Goal: Task Accomplishment & Management: Manage account settings

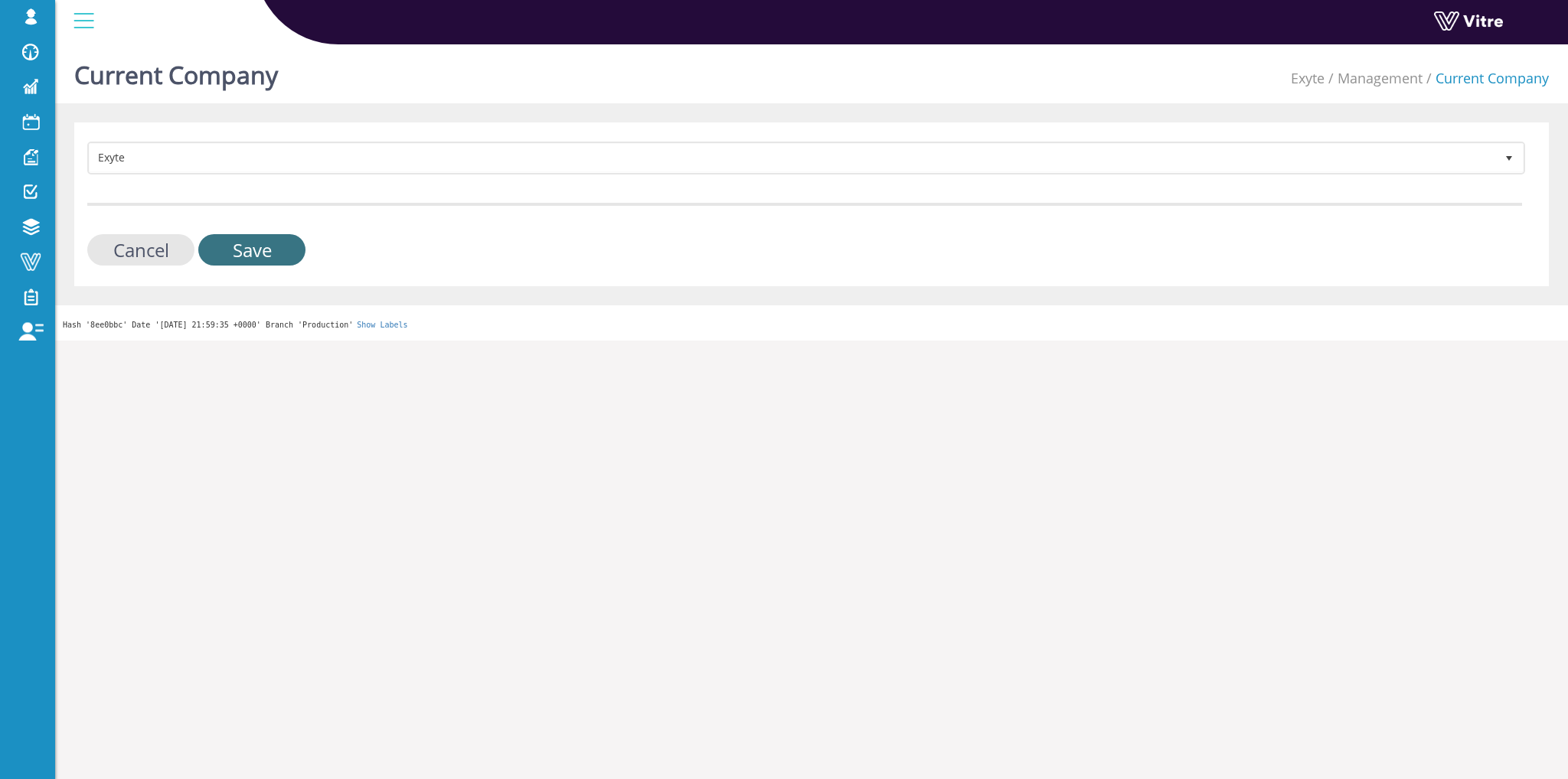
click at [272, 255] on input "Save" at bounding box center [252, 250] width 107 height 31
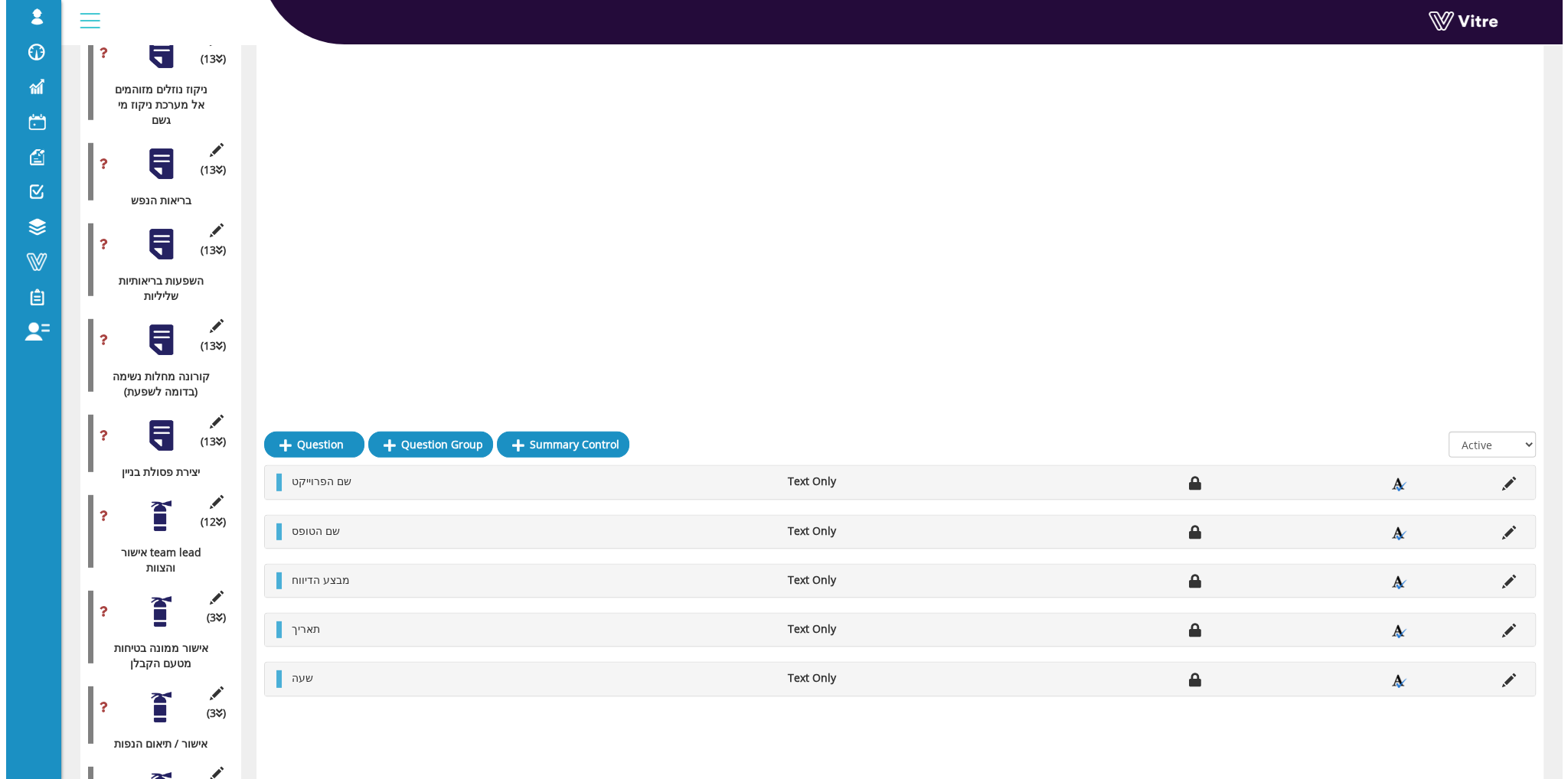
scroll to position [6314, 0]
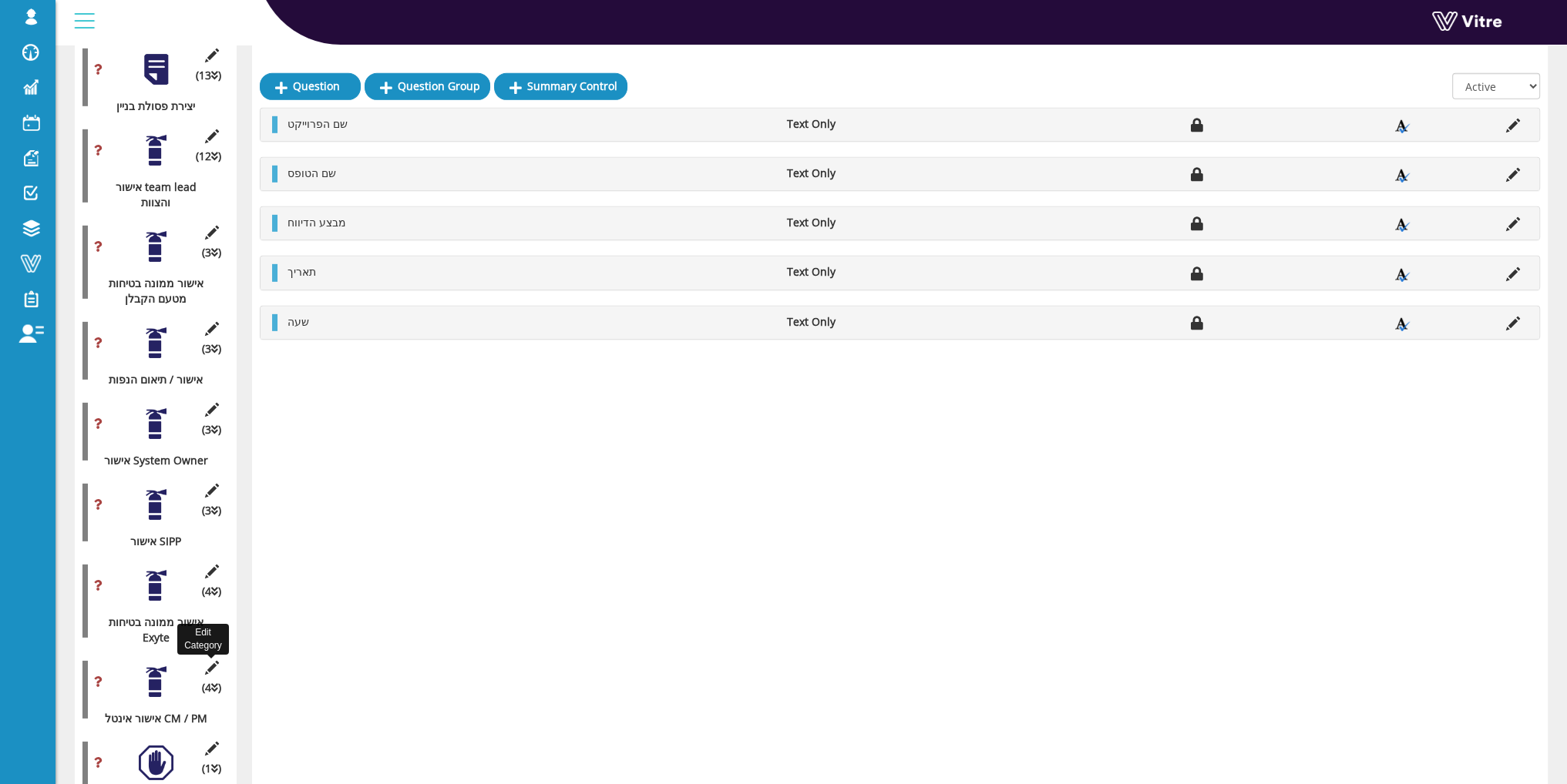
click at [210, 661] on icon at bounding box center [212, 668] width 19 height 14
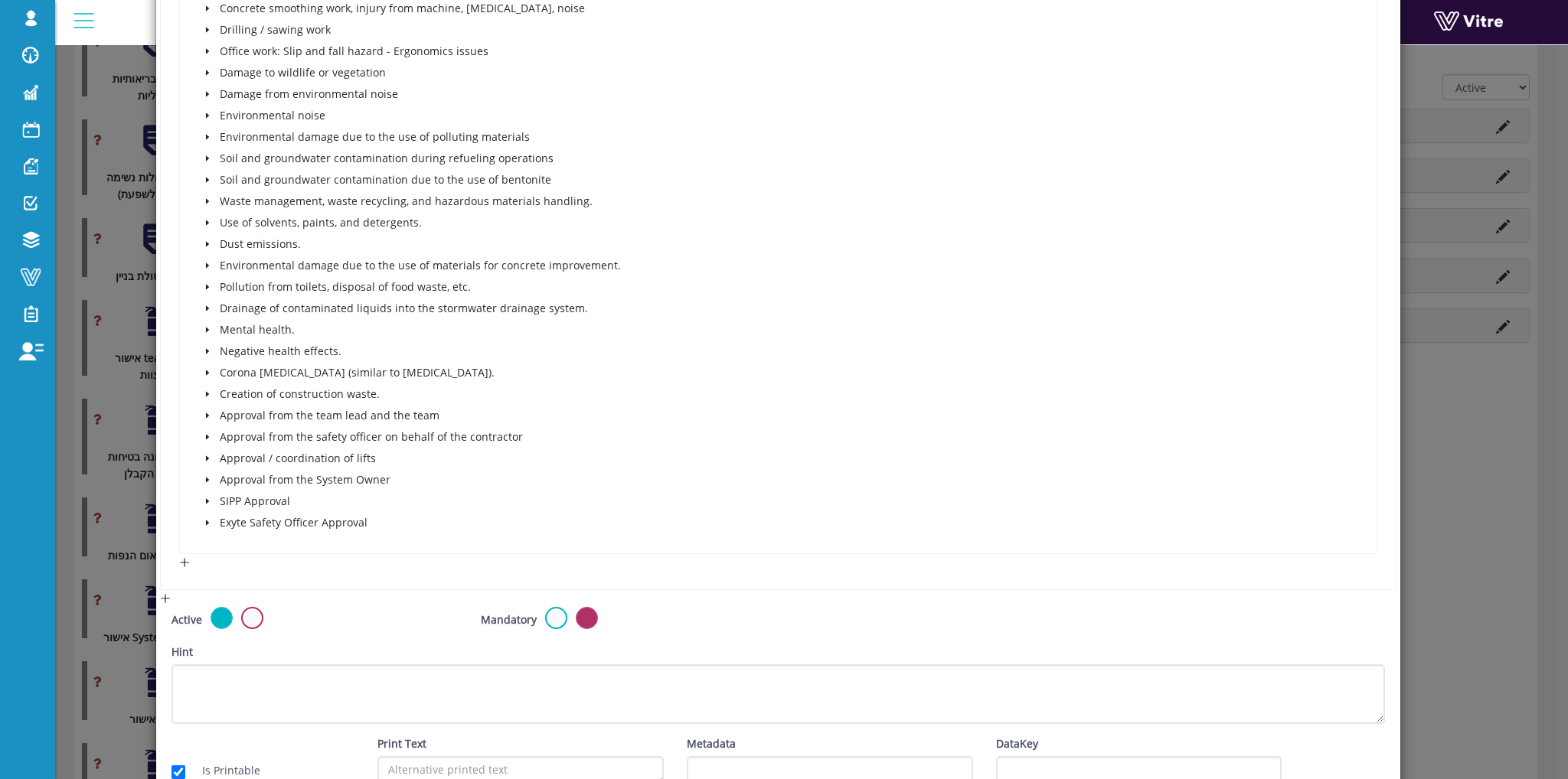
scroll to position [1531, 0]
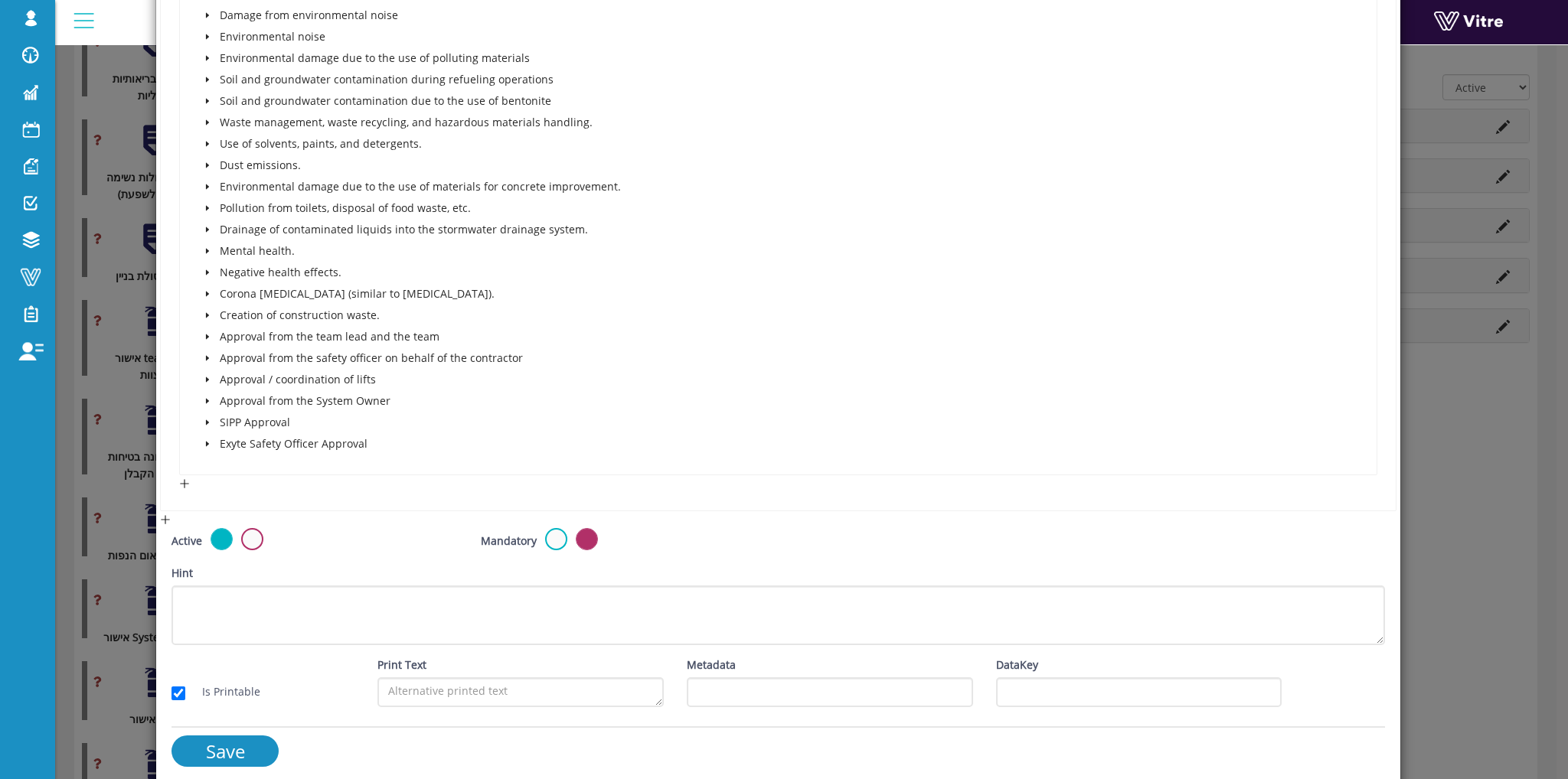
click at [207, 443] on icon "caret-down" at bounding box center [207, 444] width 8 height 8
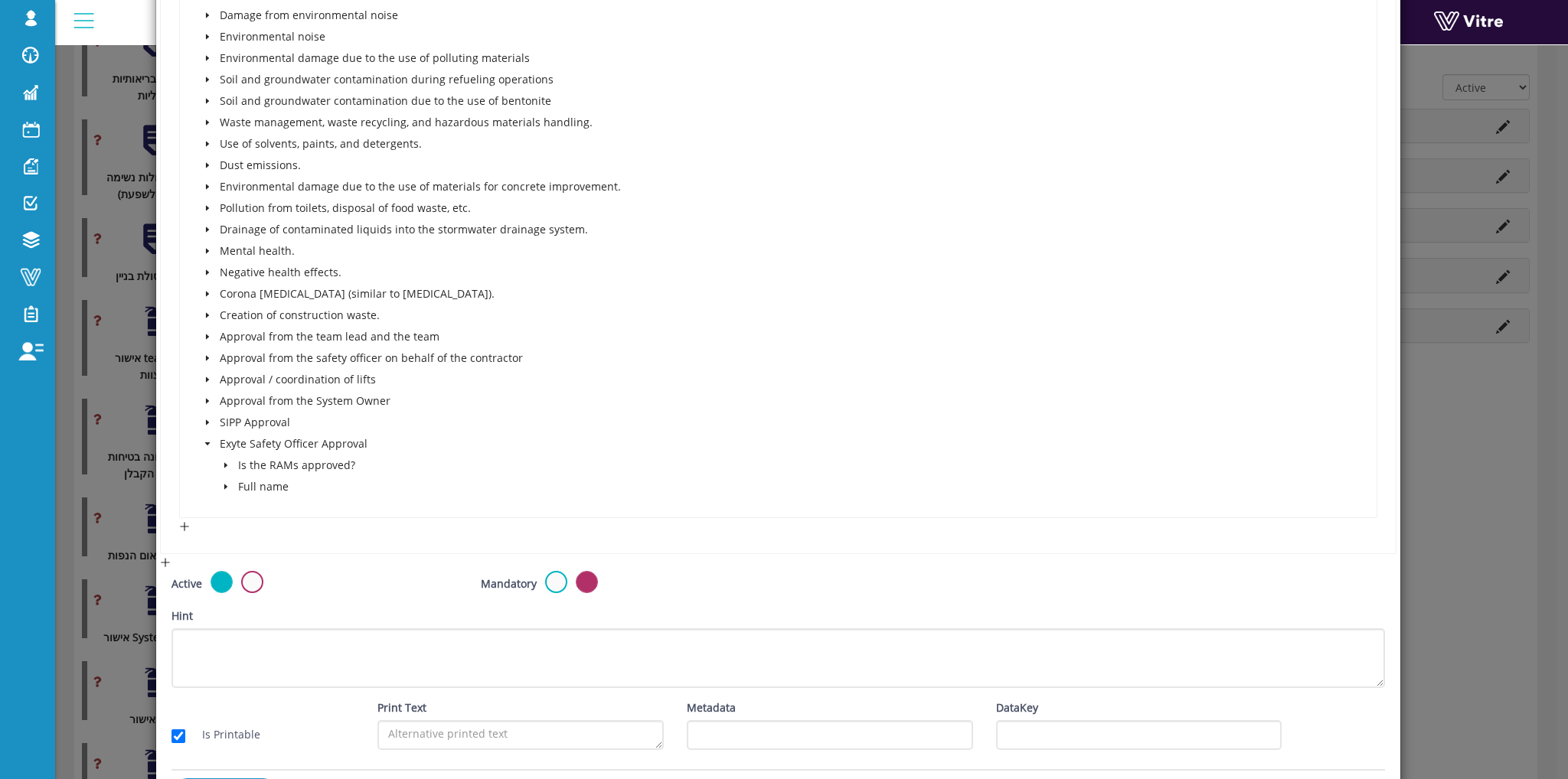
click at [222, 469] on span at bounding box center [225, 464] width 18 height 18
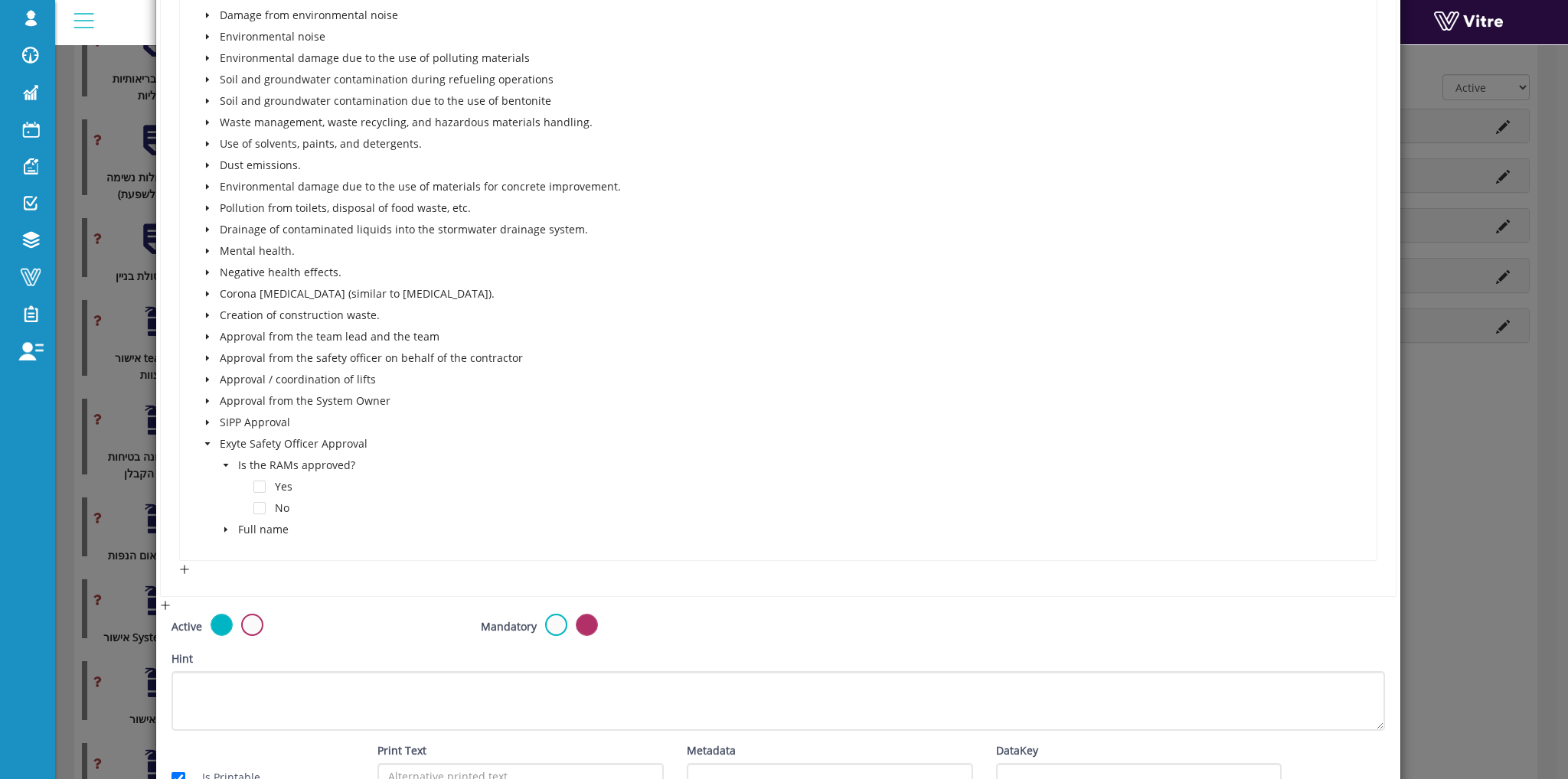
click at [222, 526] on icon "caret-down" at bounding box center [226, 529] width 8 height 8
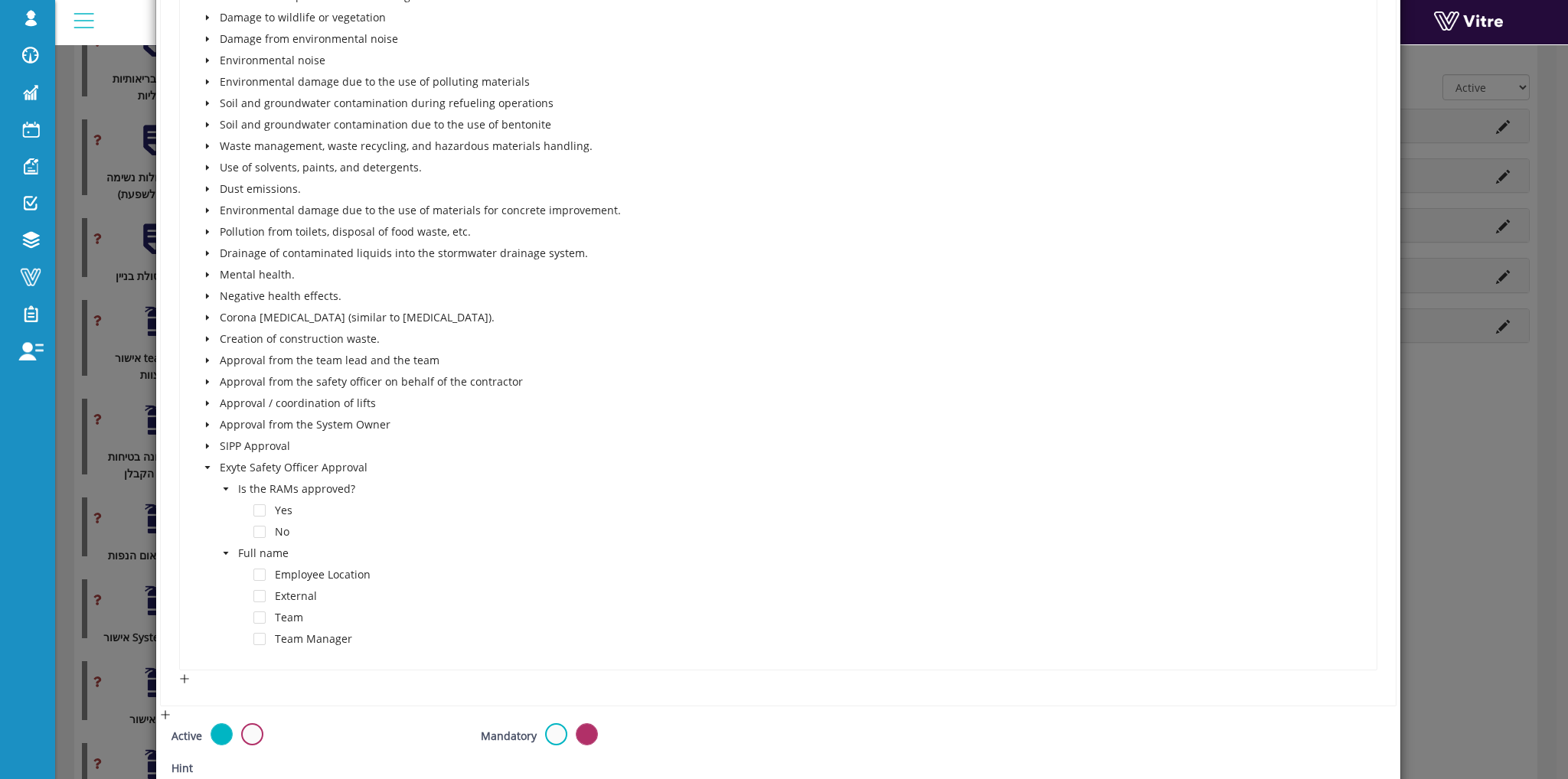
scroll to position [1710, 0]
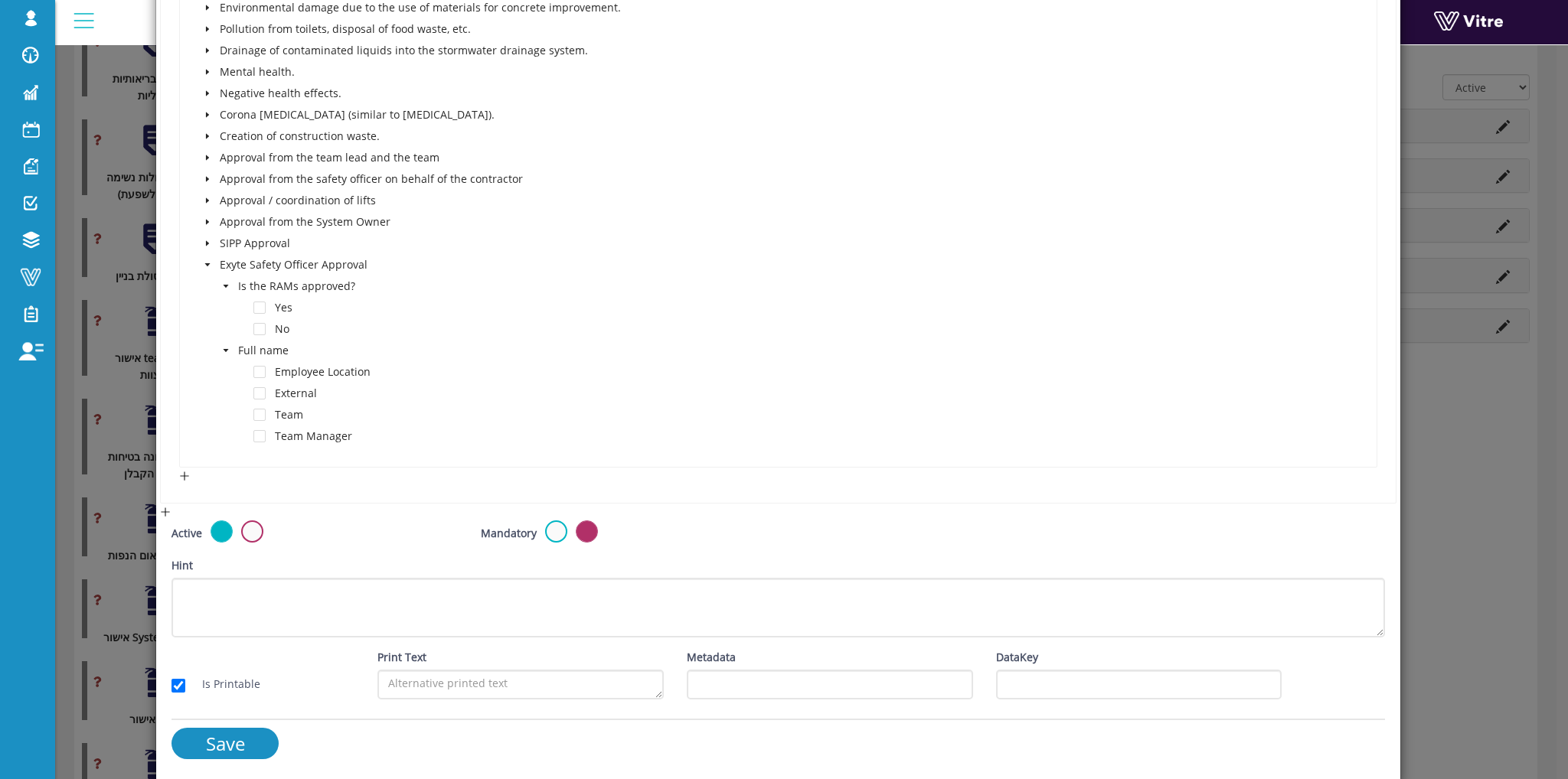
click at [205, 261] on icon "caret-down" at bounding box center [207, 265] width 8 height 8
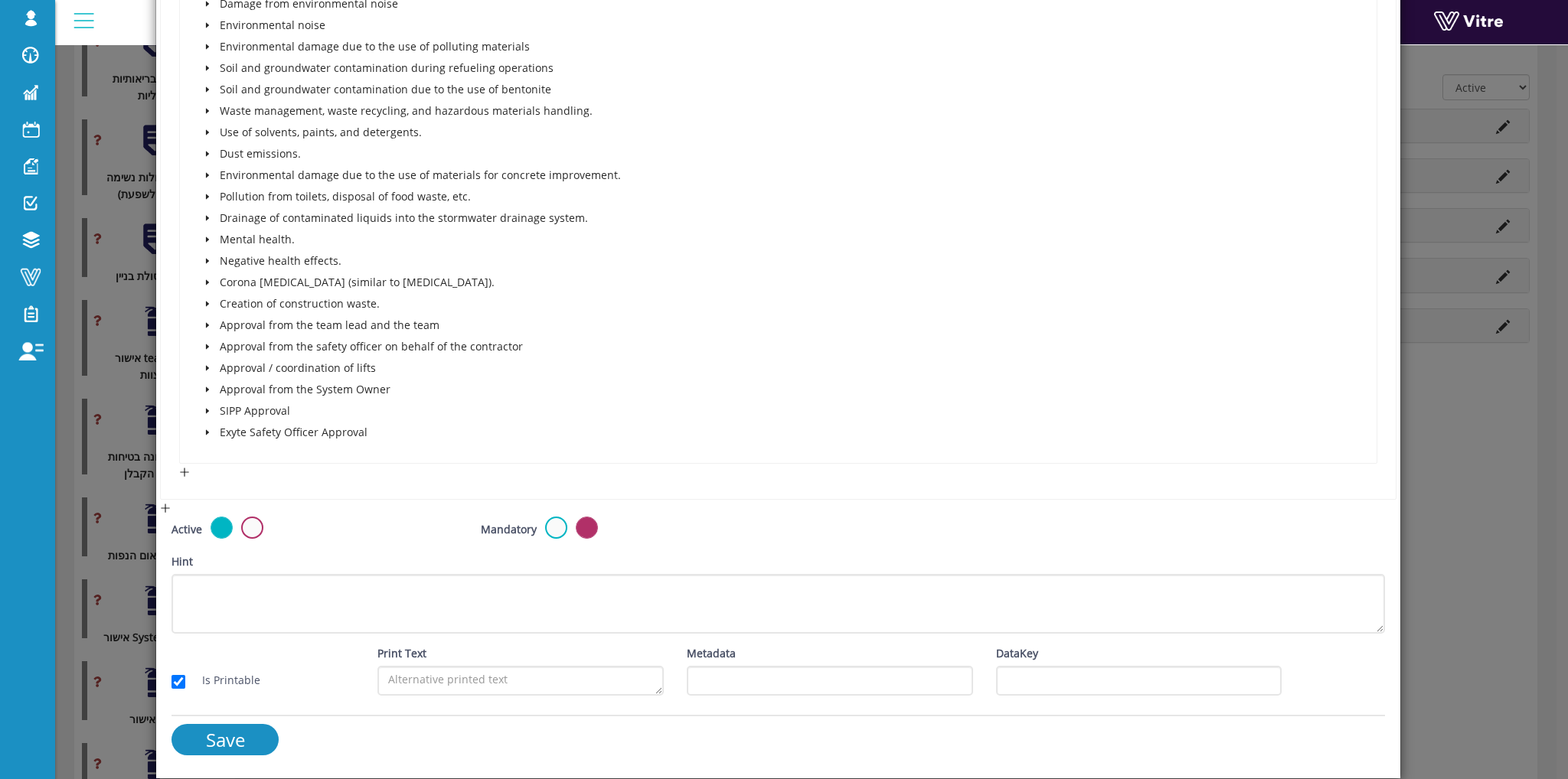
scroll to position [1538, 0]
click at [203, 434] on icon "caret-down" at bounding box center [207, 436] width 8 height 8
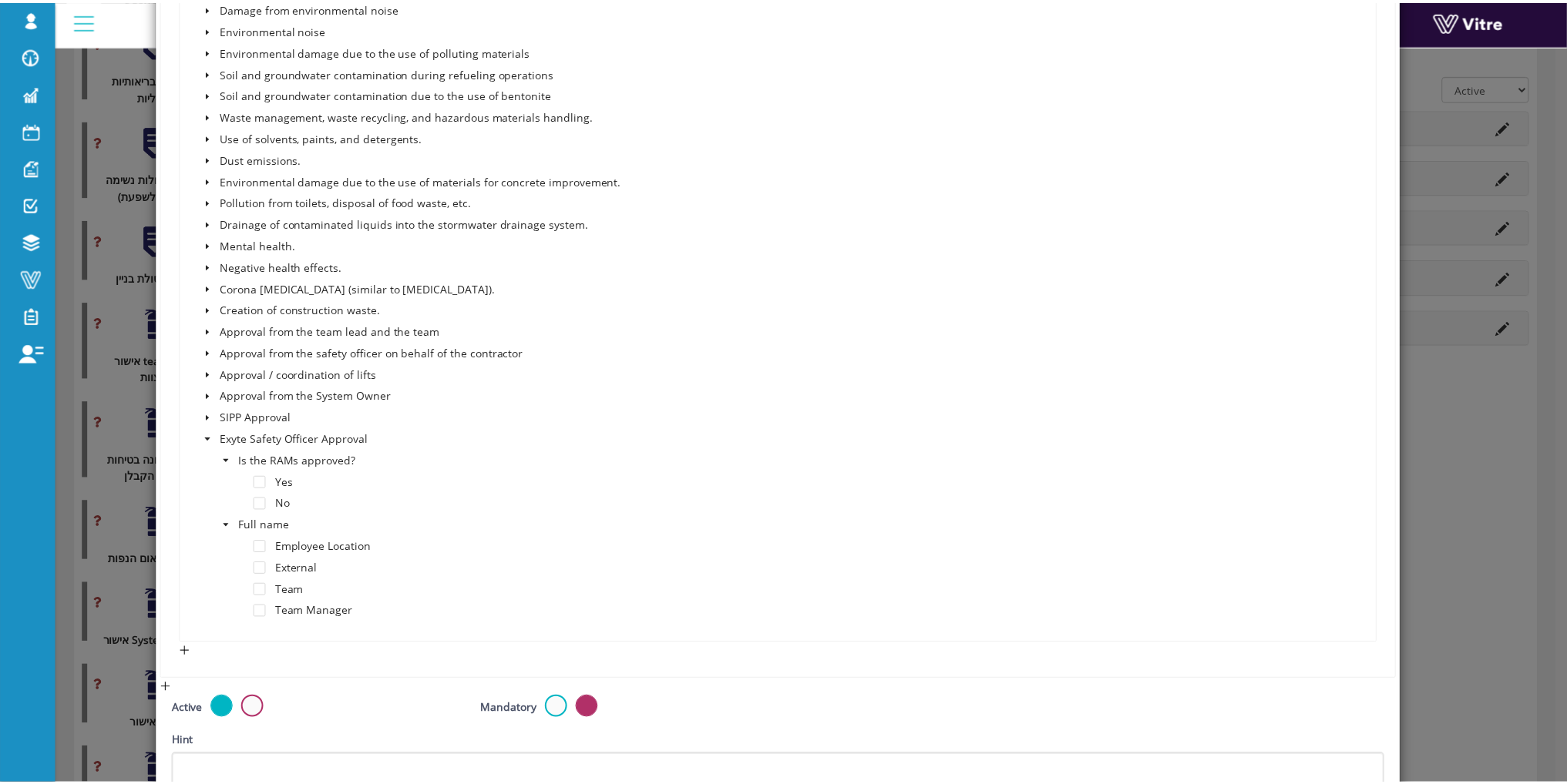
scroll to position [1721, 0]
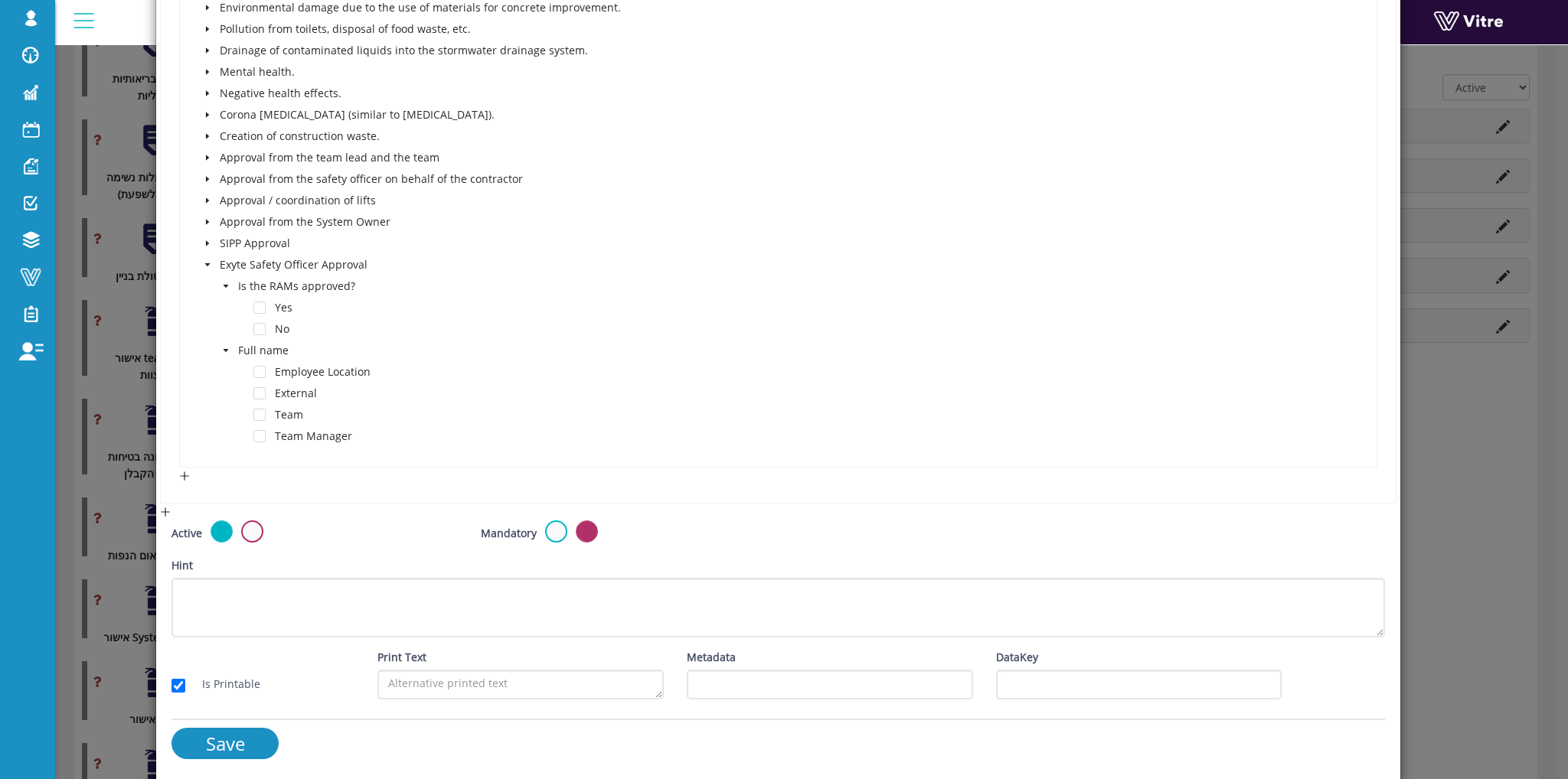
click at [1409, 484] on div "× Edit Category Name אישור אינטל CM / PM Image 1 1 Presentation Conditional 5 S…" at bounding box center [784, 390] width 1568 height 779
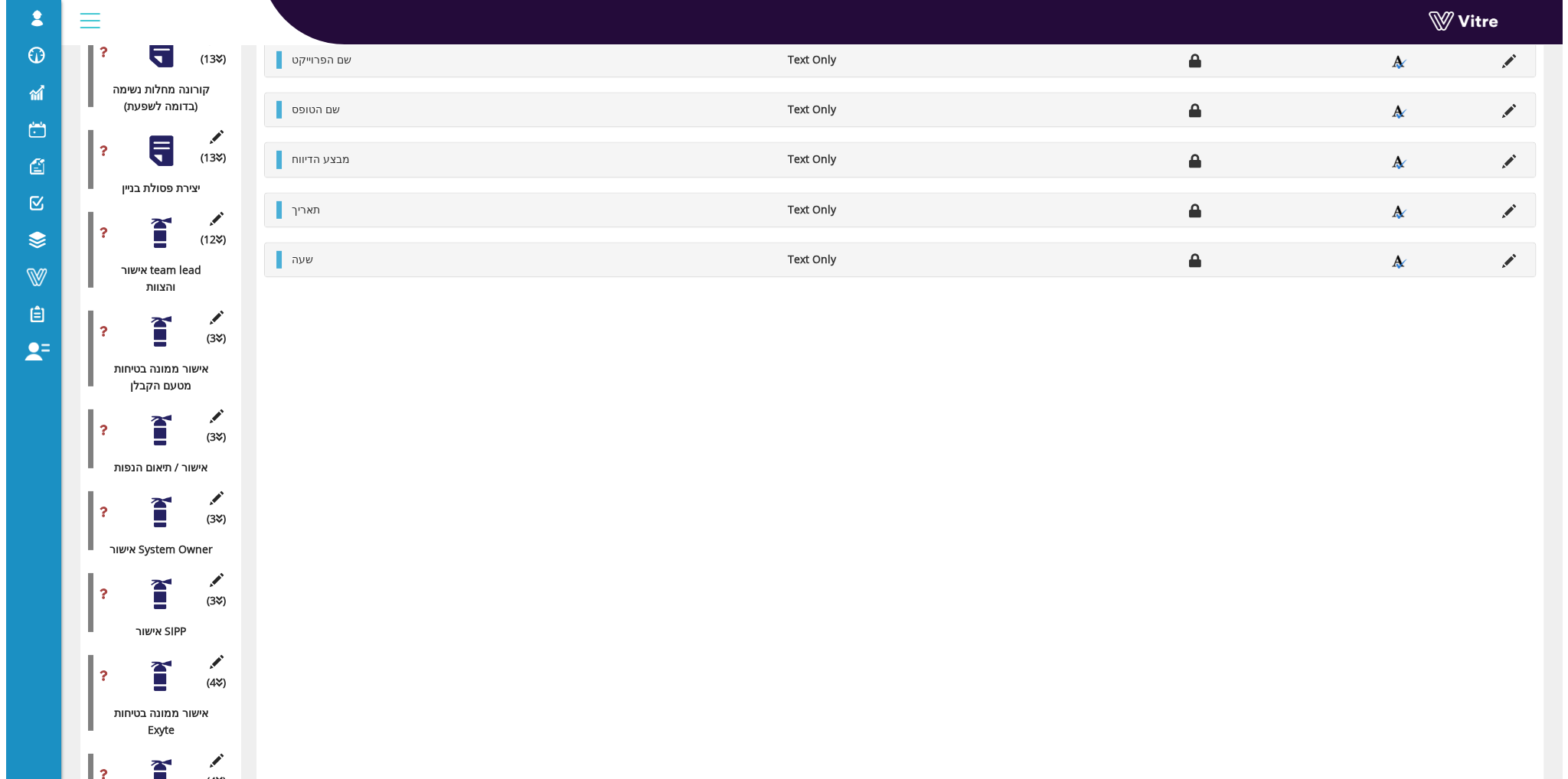
scroll to position [6467, 0]
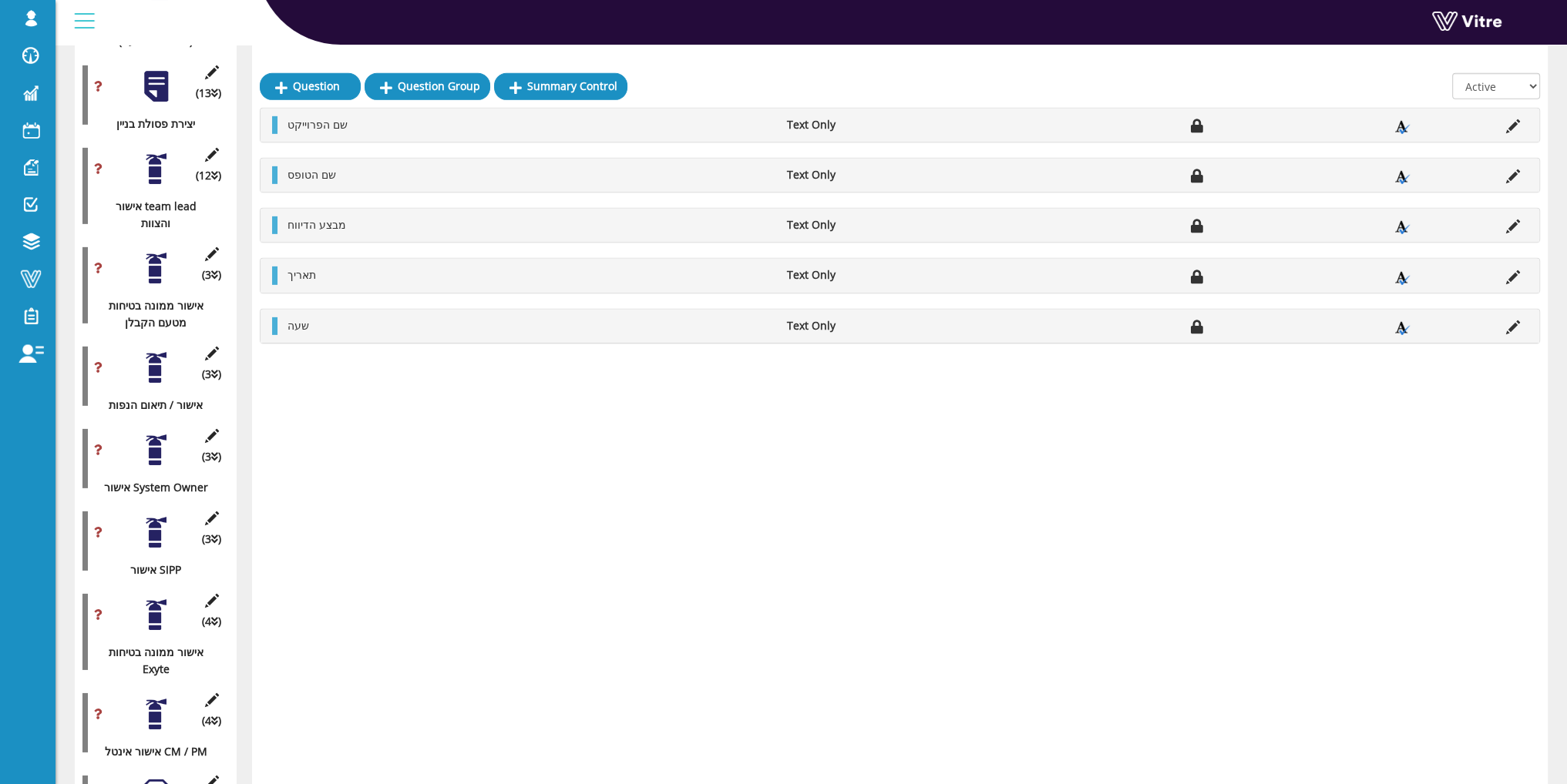
click at [146, 586] on div "(4 ) אישור ממונה בטיחות Exyte" at bounding box center [155, 632] width 147 height 92
click at [150, 598] on div at bounding box center [156, 615] width 35 height 35
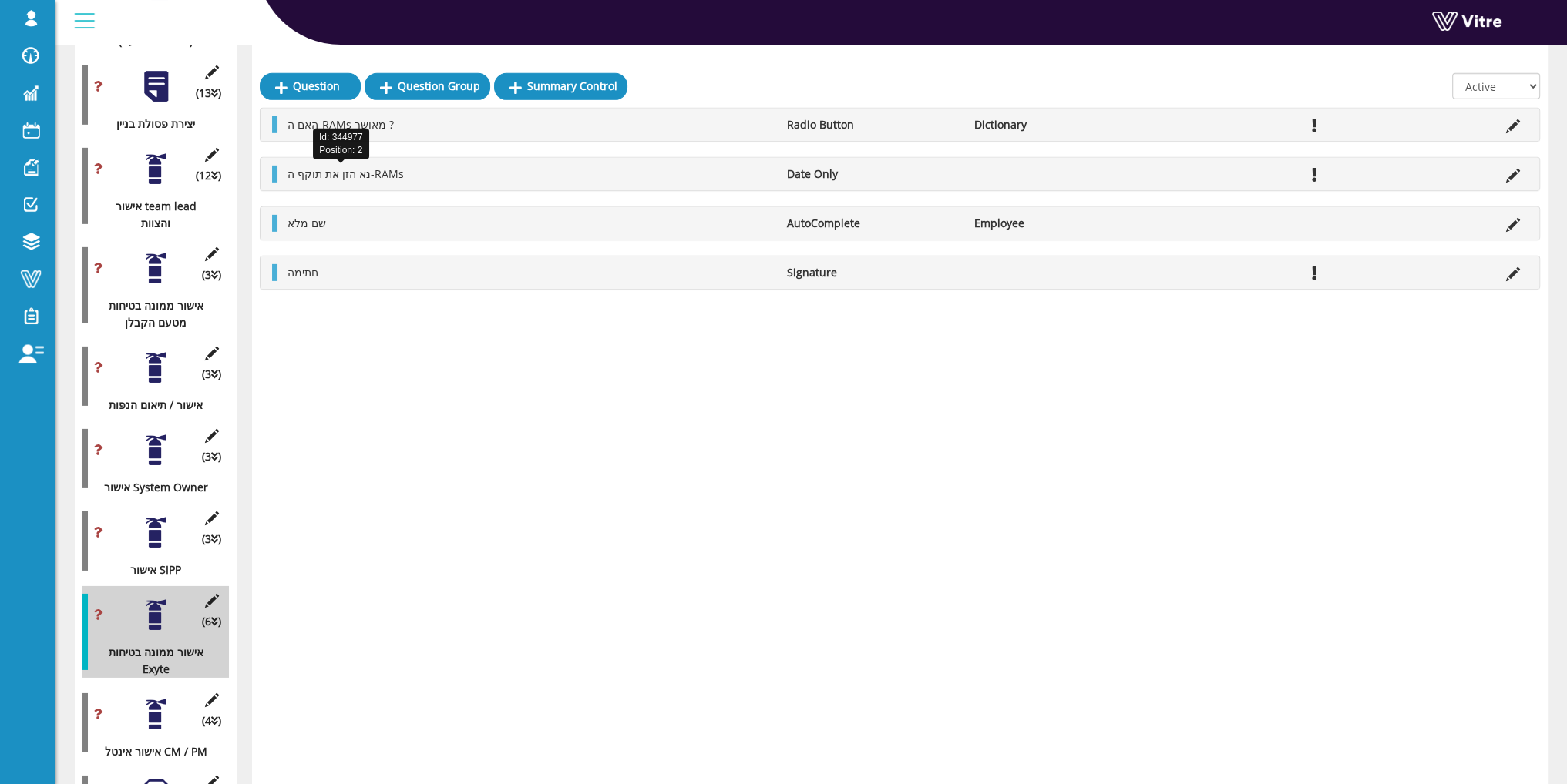
click at [375, 176] on span "נא הזן את תוקף ה-RAMs" at bounding box center [345, 173] width 116 height 15
drag, startPoint x: 859, startPoint y: 178, endPoint x: 784, endPoint y: 173, distance: 75.2
click at [784, 173] on li "Date Only" at bounding box center [873, 174] width 187 height 17
click at [485, 124] on li "האם ה-RAMs מאושר ?" at bounding box center [529, 125] width 500 height 17
drag, startPoint x: 432, startPoint y: 127, endPoint x: 284, endPoint y: 130, distance: 148.0
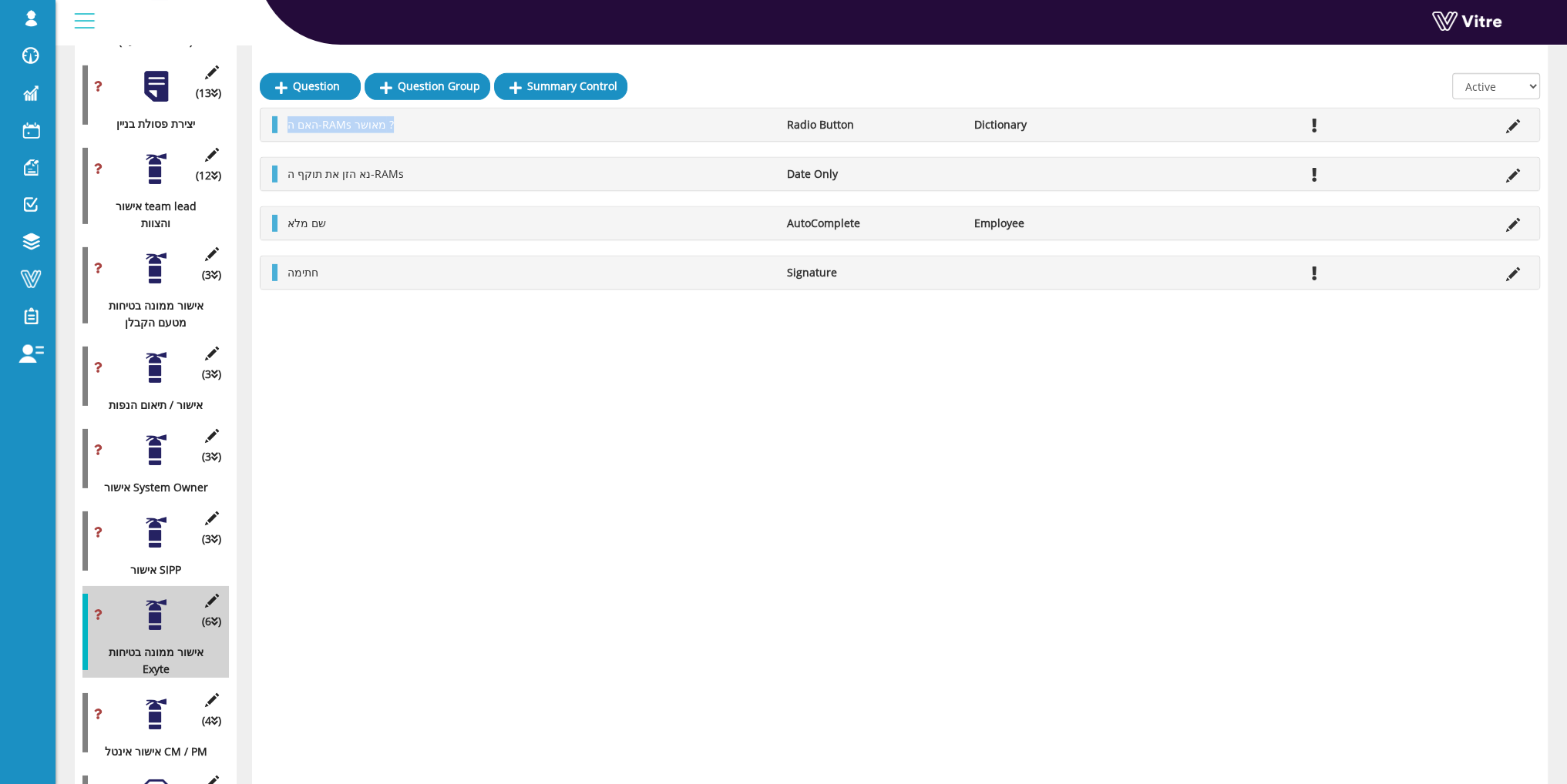
click at [284, 130] on li "האם ה-RAMs מאושר ?" at bounding box center [529, 125] width 500 height 17
copy span "האם ה-RAMs מאושר ?"
click at [154, 697] on div at bounding box center [156, 715] width 35 height 35
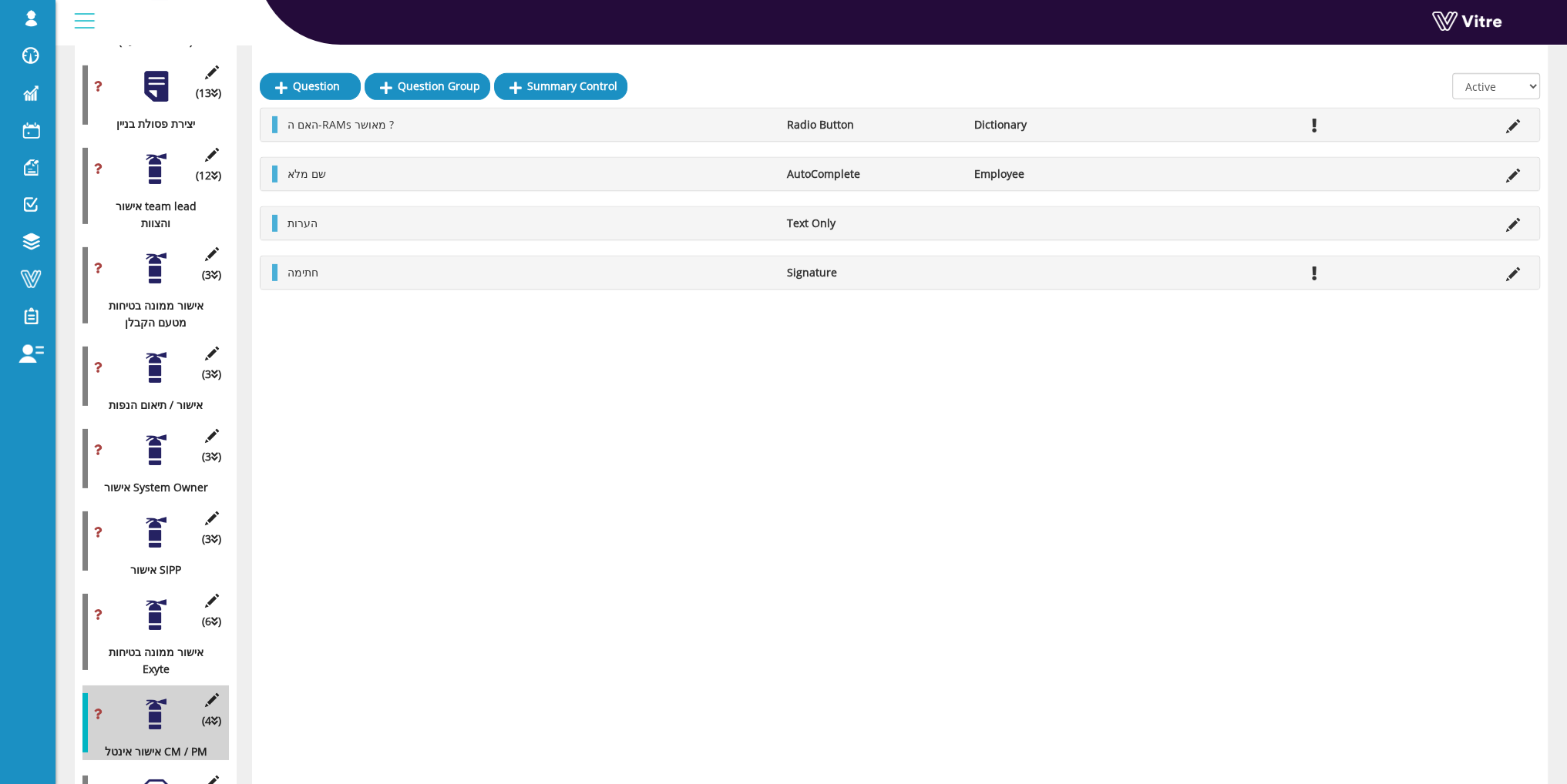
click at [213, 686] on div "Edit Category (4 ) אישור אינטל CM / PM" at bounding box center [155, 723] width 147 height 75
click at [214, 693] on icon at bounding box center [212, 700] width 19 height 14
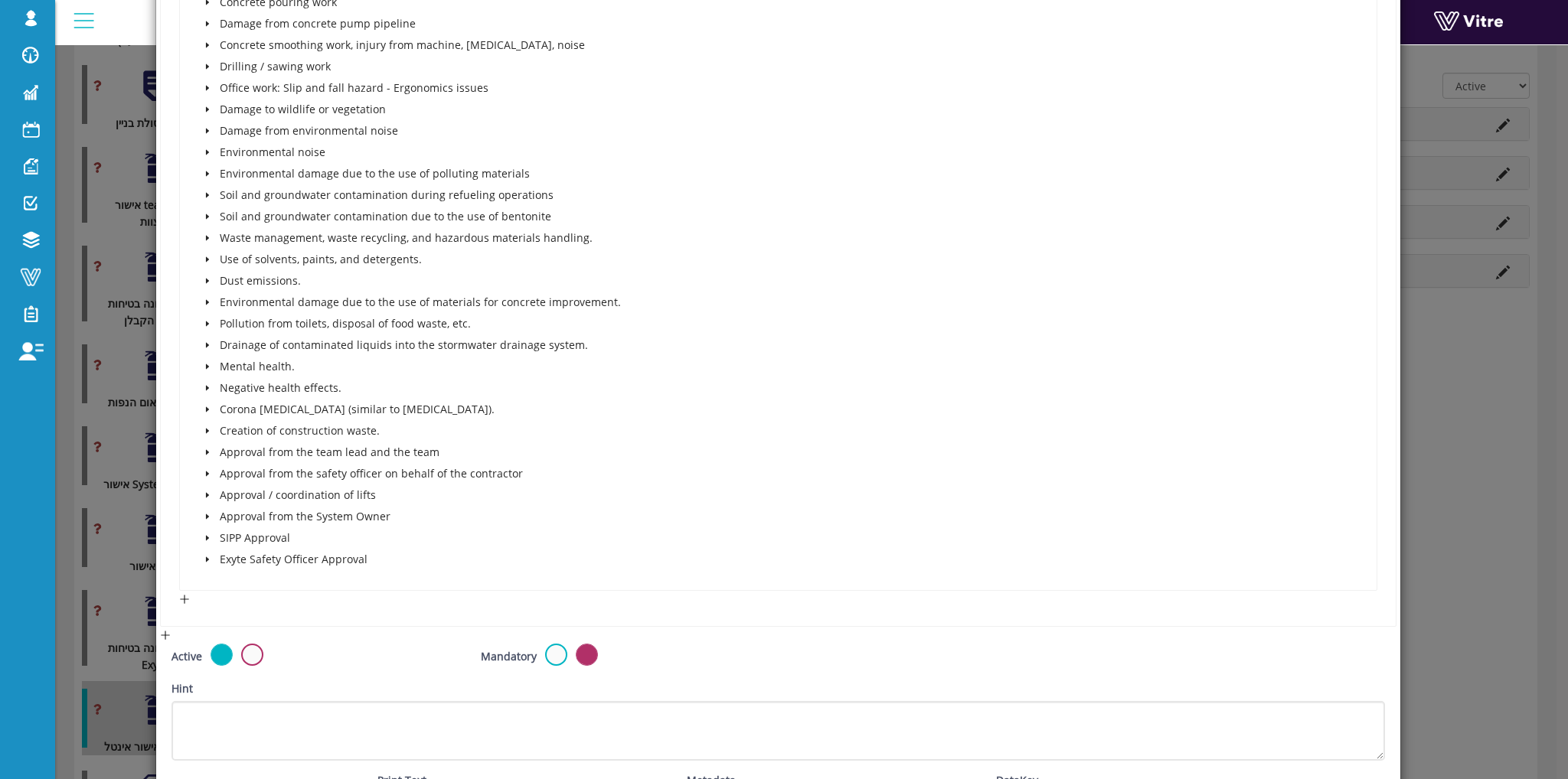
scroll to position [1538, 0]
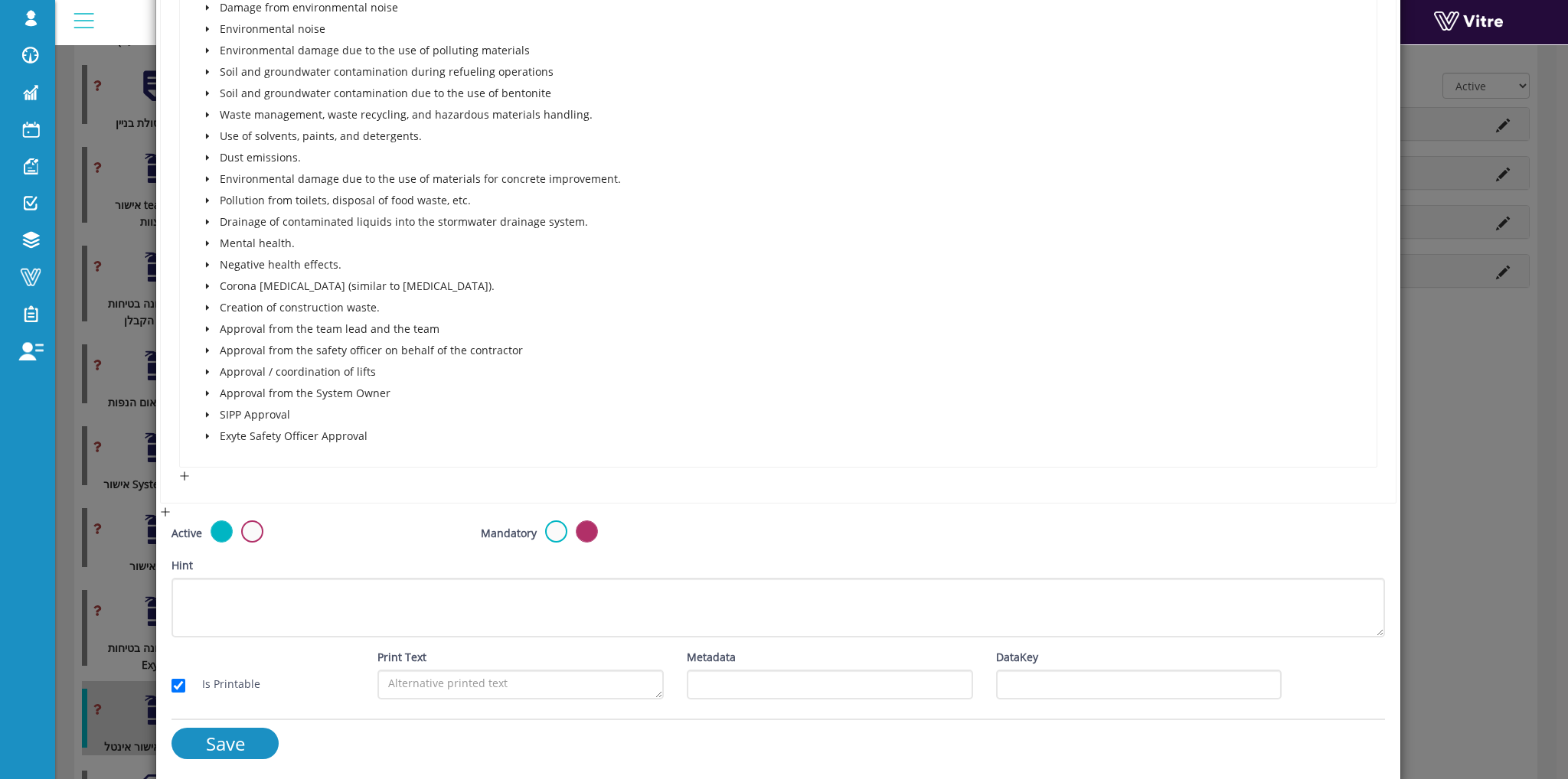
click at [209, 434] on icon "caret-down" at bounding box center [207, 436] width 8 height 8
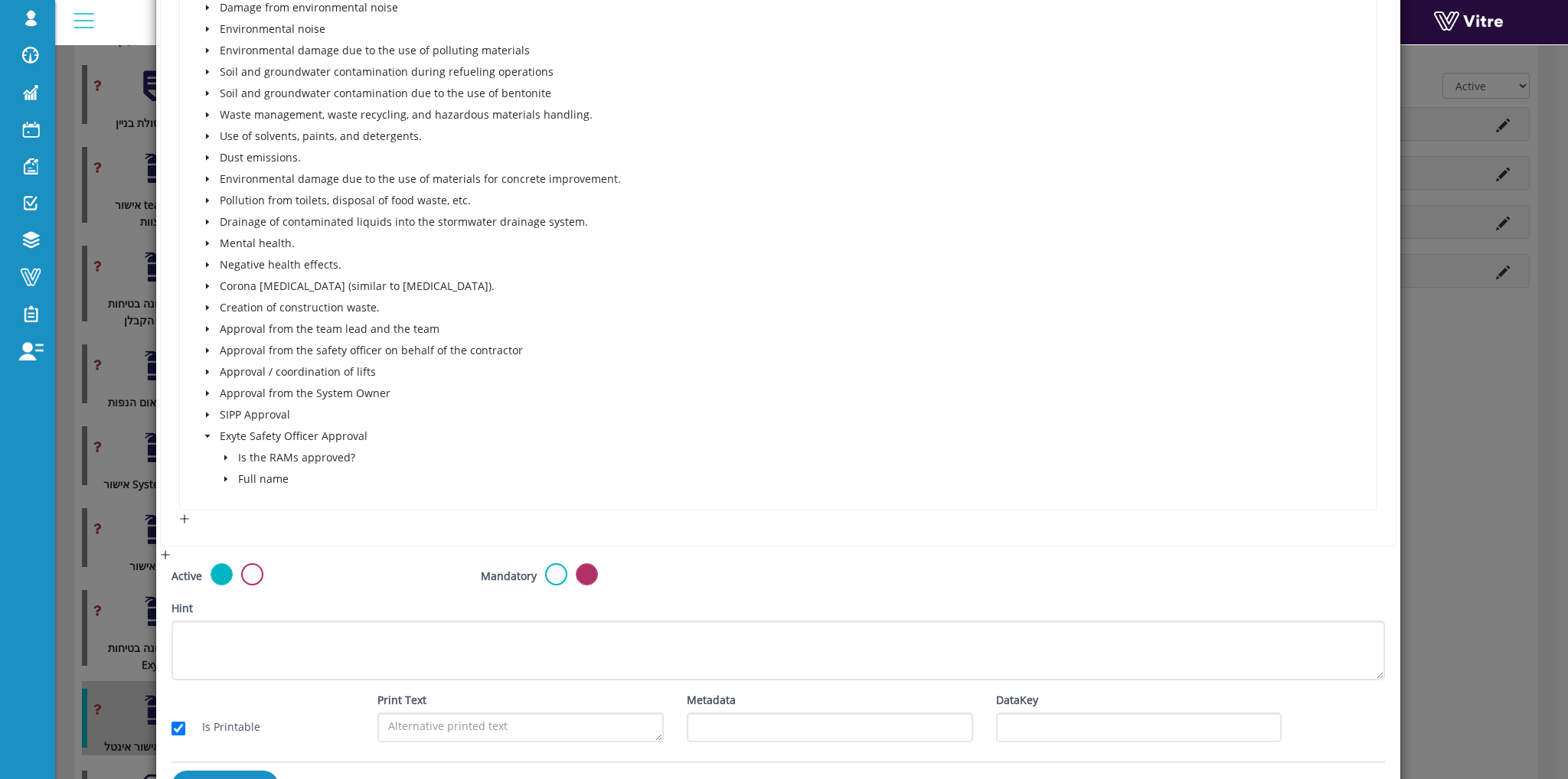
click at [224, 456] on icon "caret-down" at bounding box center [226, 458] width 3 height 5
